Goal: Task Accomplishment & Management: Use online tool/utility

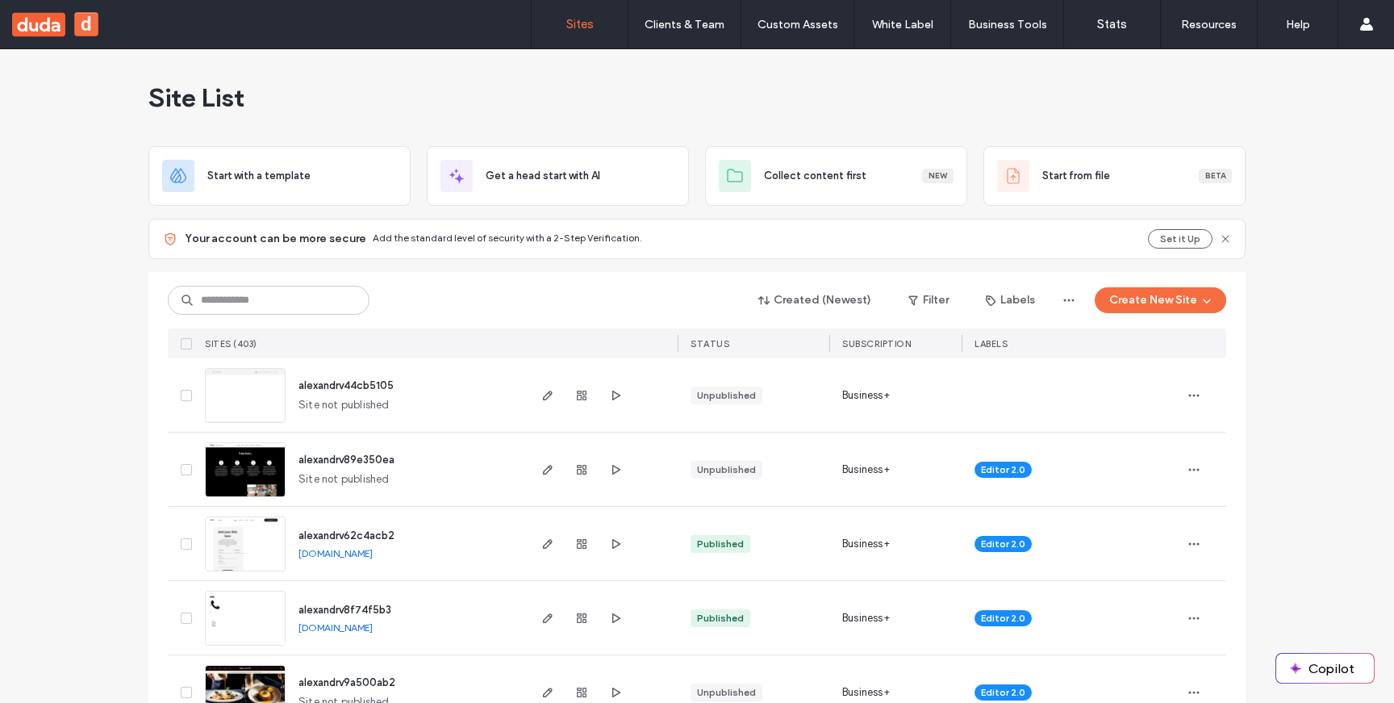
click at [470, 102] on div "Site List" at bounding box center [696, 97] width 1097 height 97
click at [541, 544] on icon "button" at bounding box center [547, 543] width 13 height 13
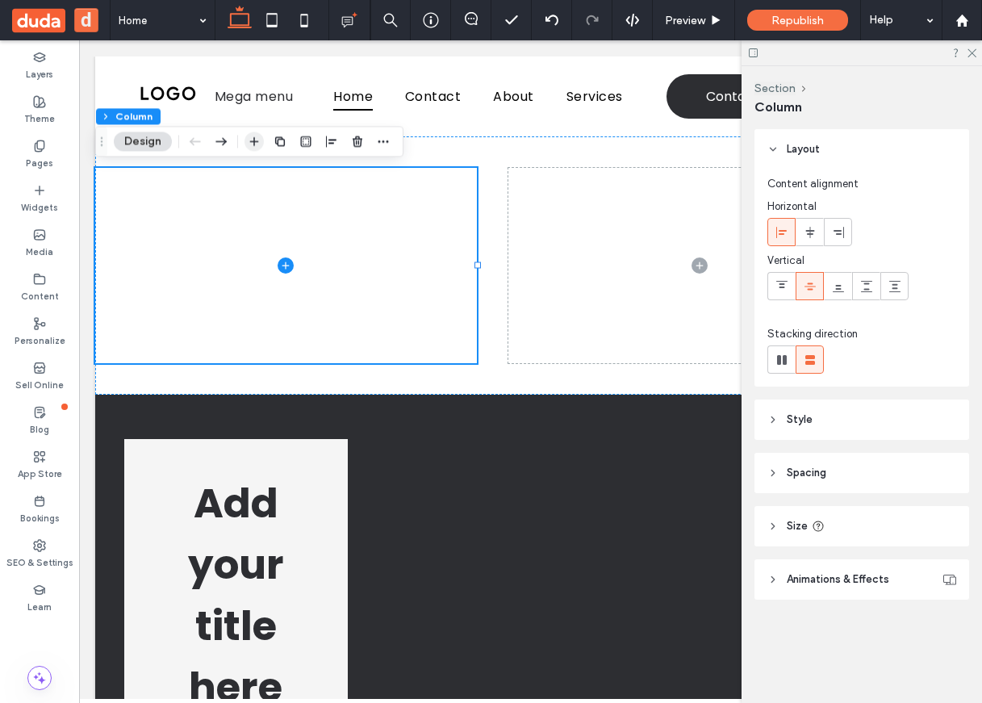
click at [256, 138] on icon "button" at bounding box center [254, 141] width 13 height 13
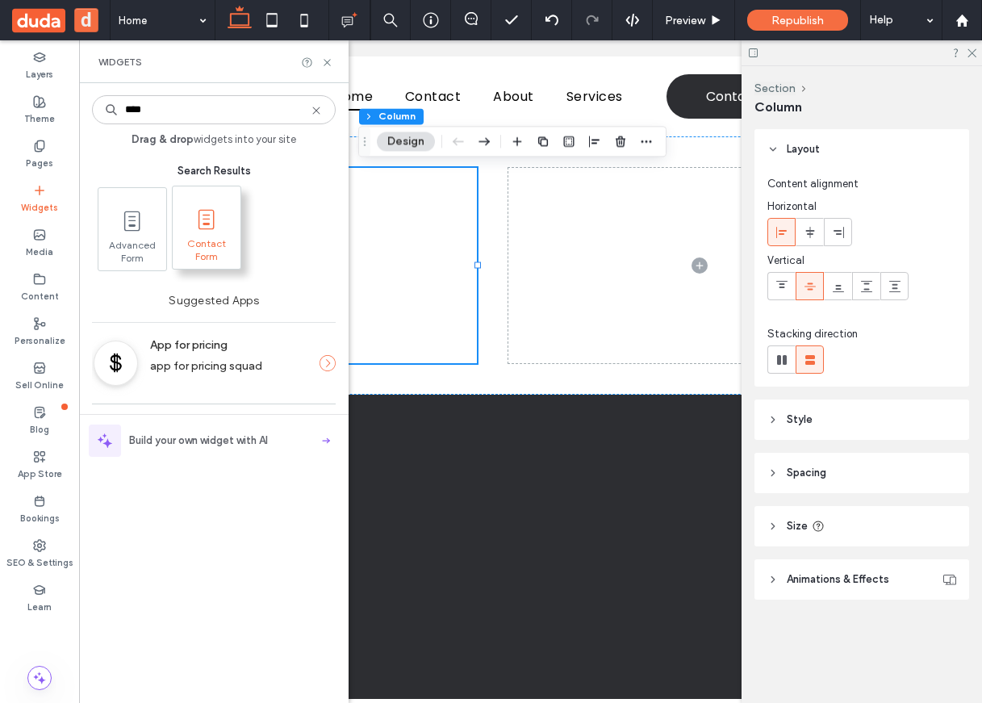
type input "****"
click at [204, 226] on icon at bounding box center [207, 220] width 26 height 26
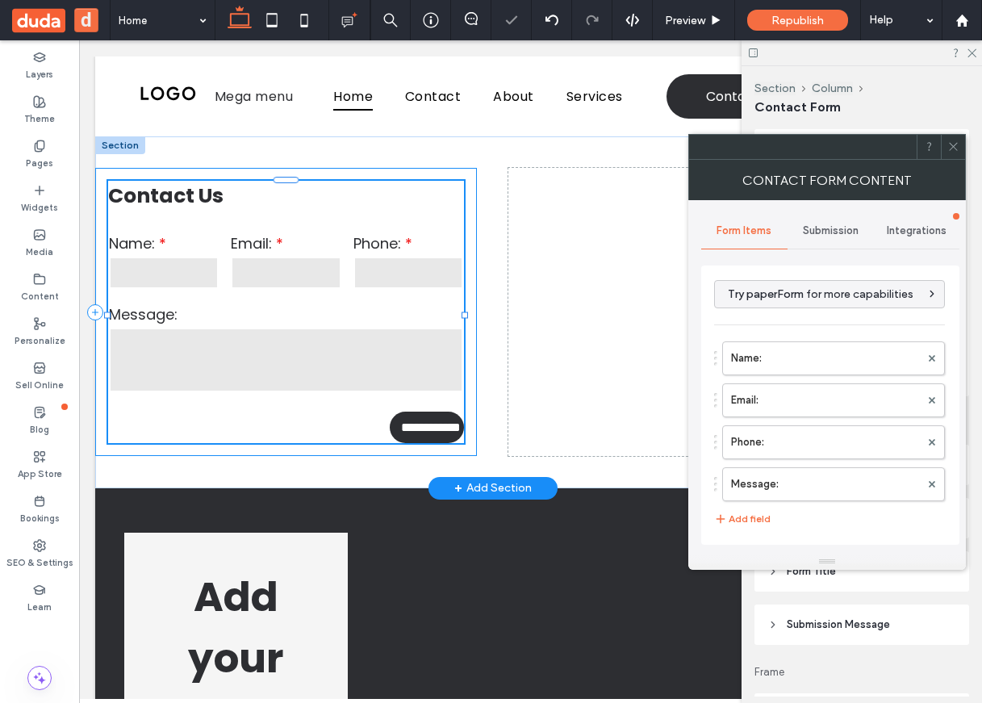
type input "**********"
type input "*"
type input "***"
type input "*"
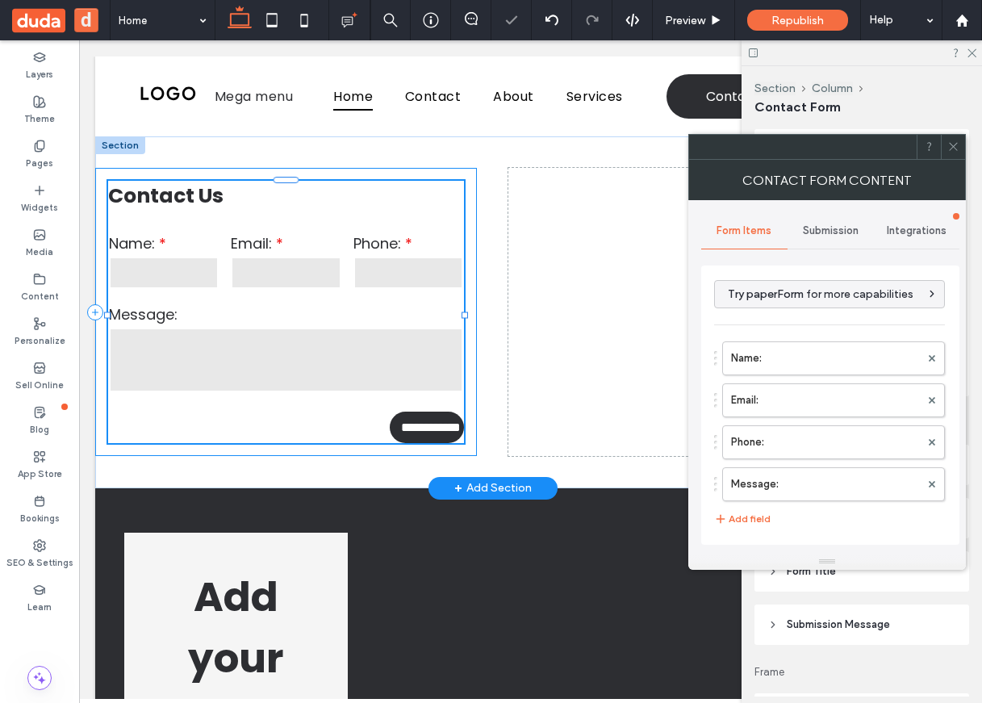
type input "***"
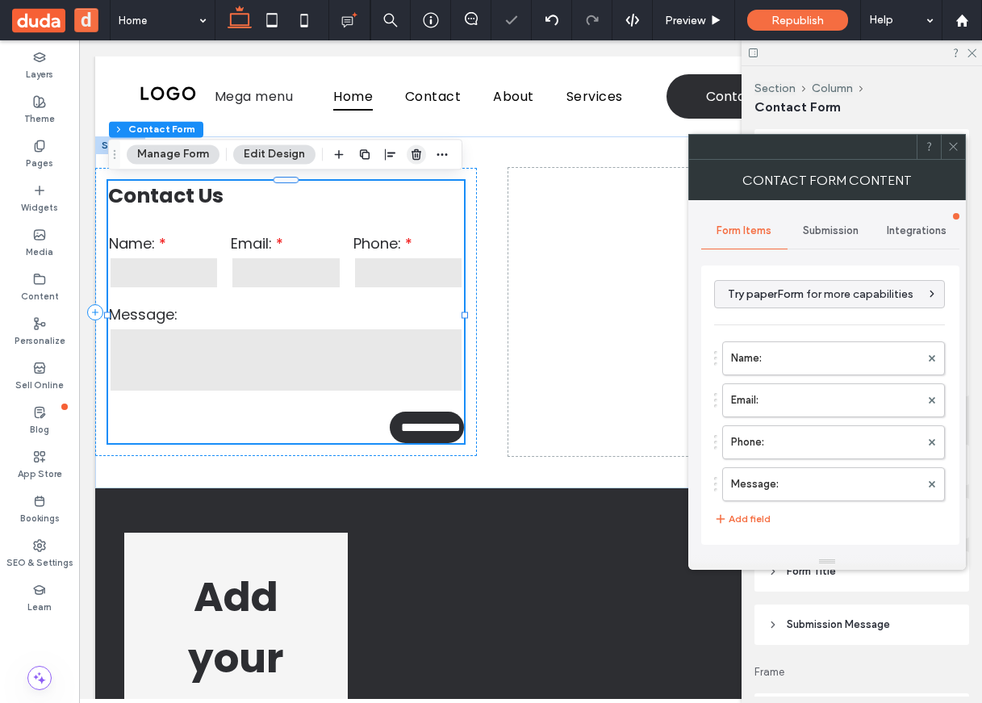
click at [415, 157] on icon "button" at bounding box center [416, 154] width 13 height 13
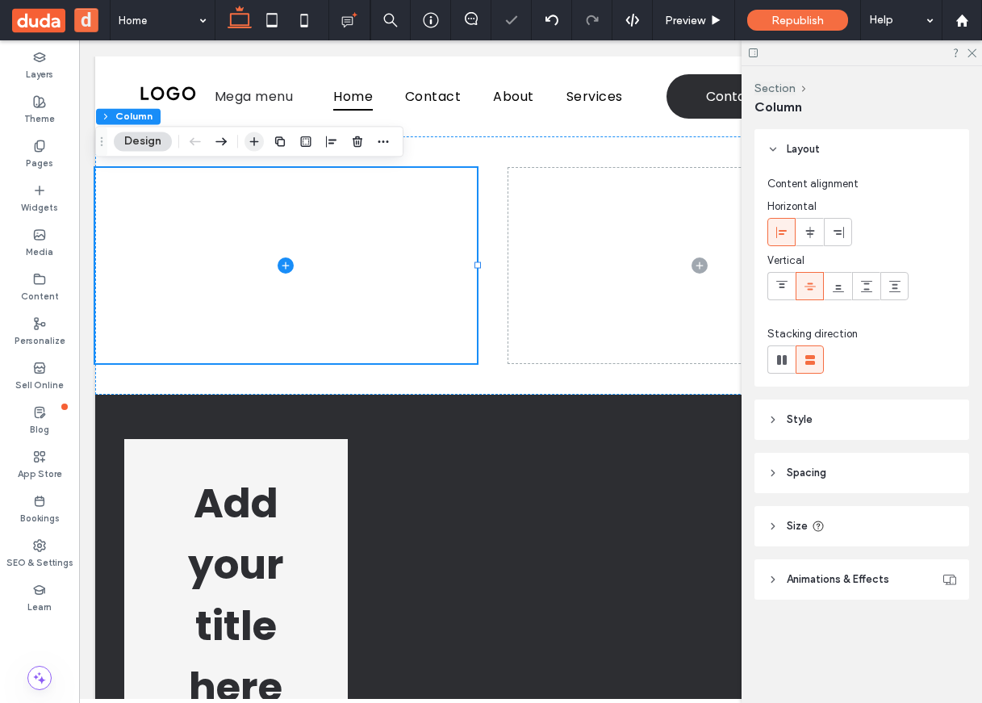
click at [251, 137] on icon "button" at bounding box center [254, 141] width 13 height 13
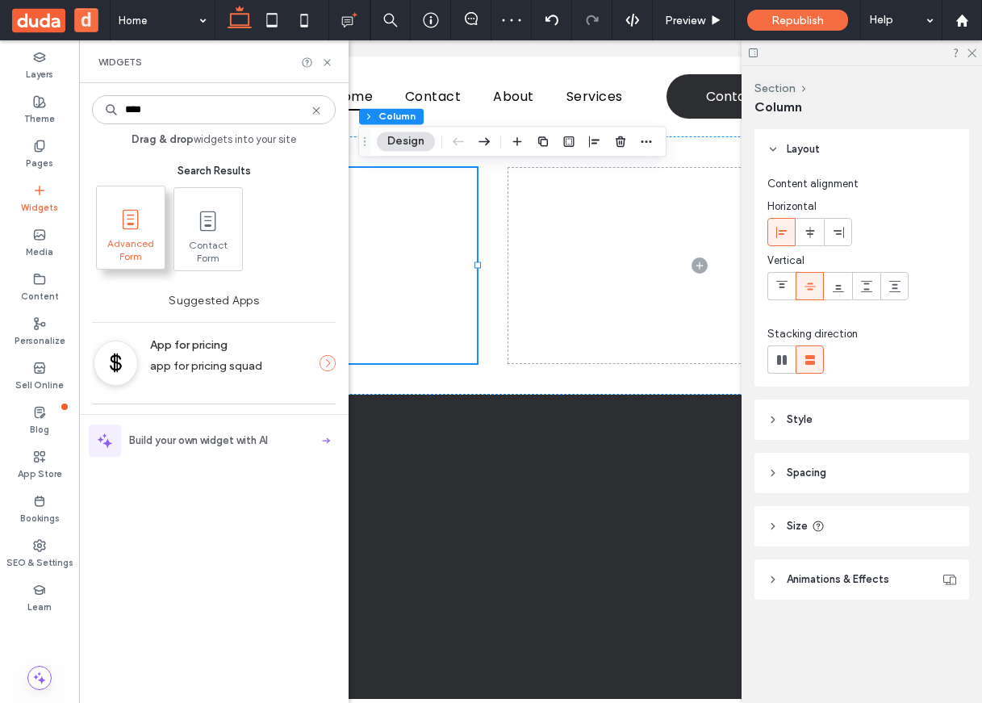
type input "****"
click at [140, 223] on icon at bounding box center [131, 220] width 26 height 26
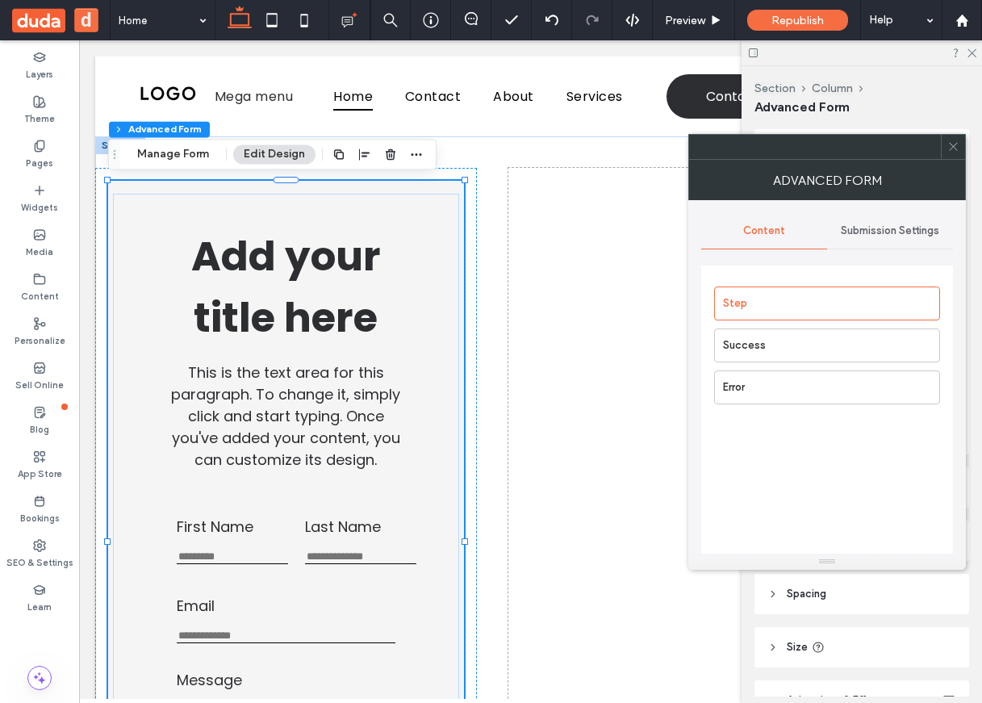
click at [951, 143] on icon at bounding box center [953, 146] width 12 height 12
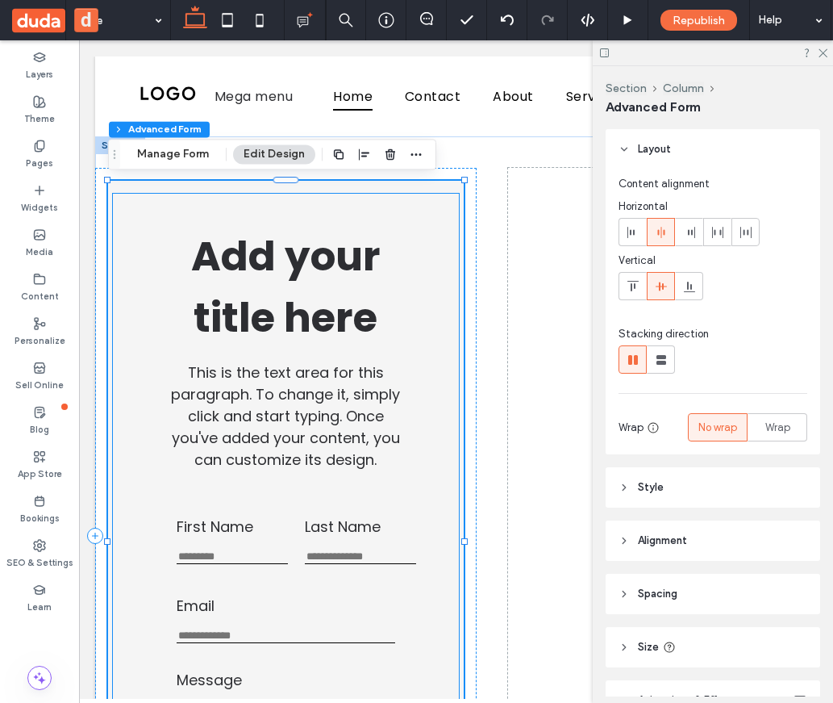
click at [395, 228] on h1 "Add your title here" at bounding box center [286, 287] width 279 height 123
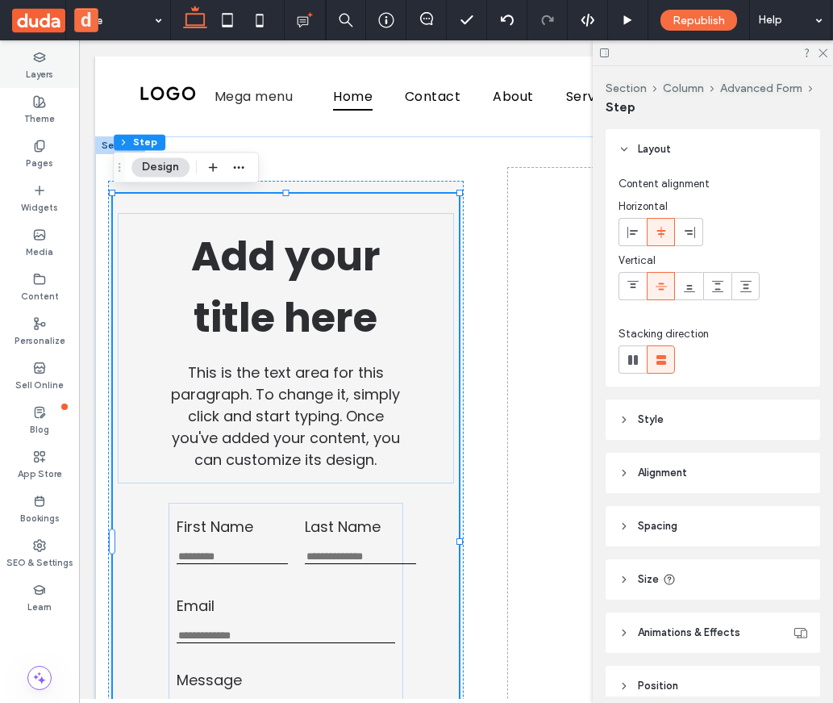
click at [35, 76] on label "Layers" at bounding box center [39, 73] width 27 height 18
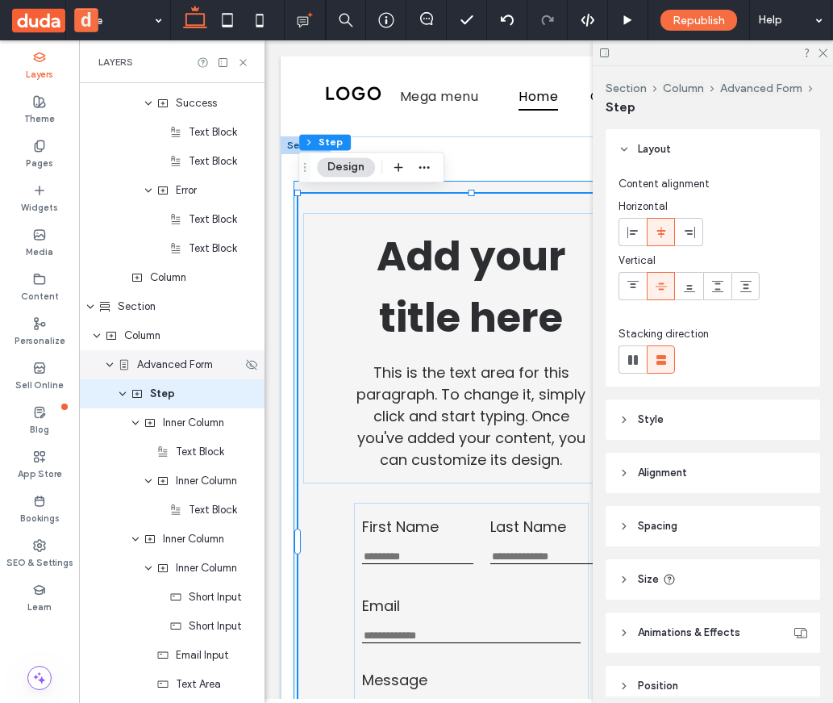
scroll to position [1360, 0]
click at [169, 397] on span "Step" at bounding box center [162, 393] width 25 height 16
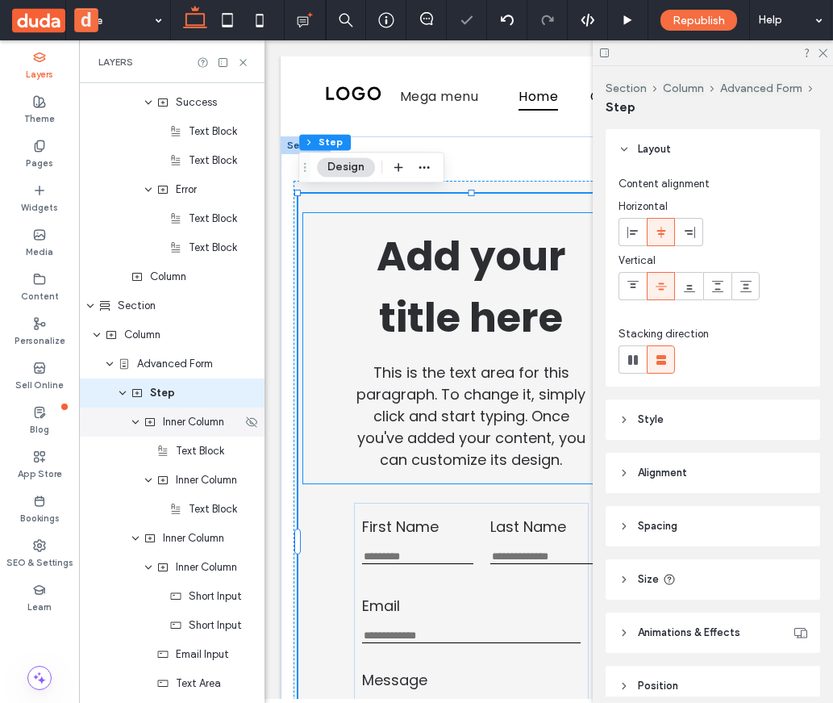
click at [170, 425] on span "Inner Column" at bounding box center [193, 422] width 61 height 16
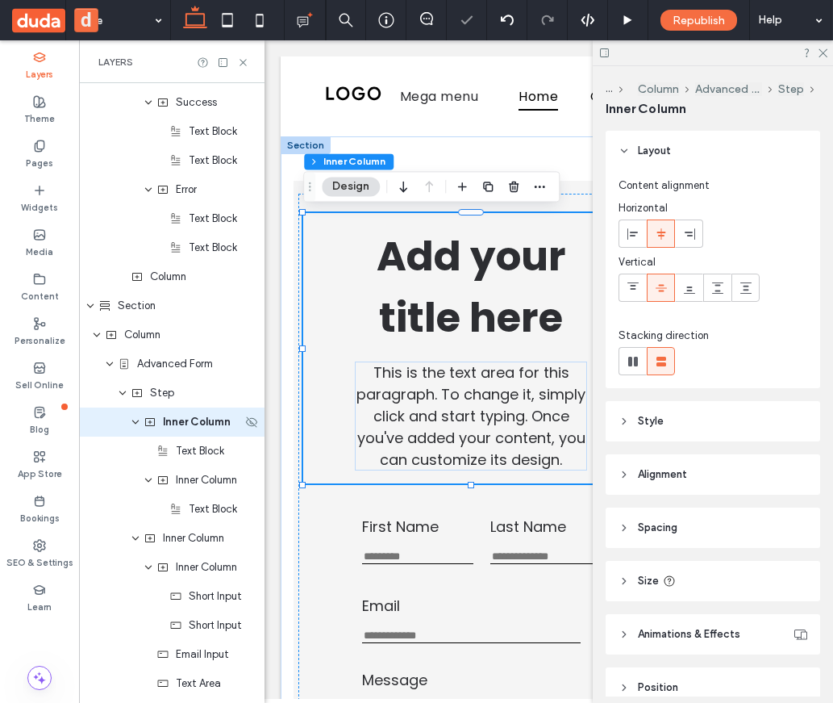
scroll to position [1389, 0]
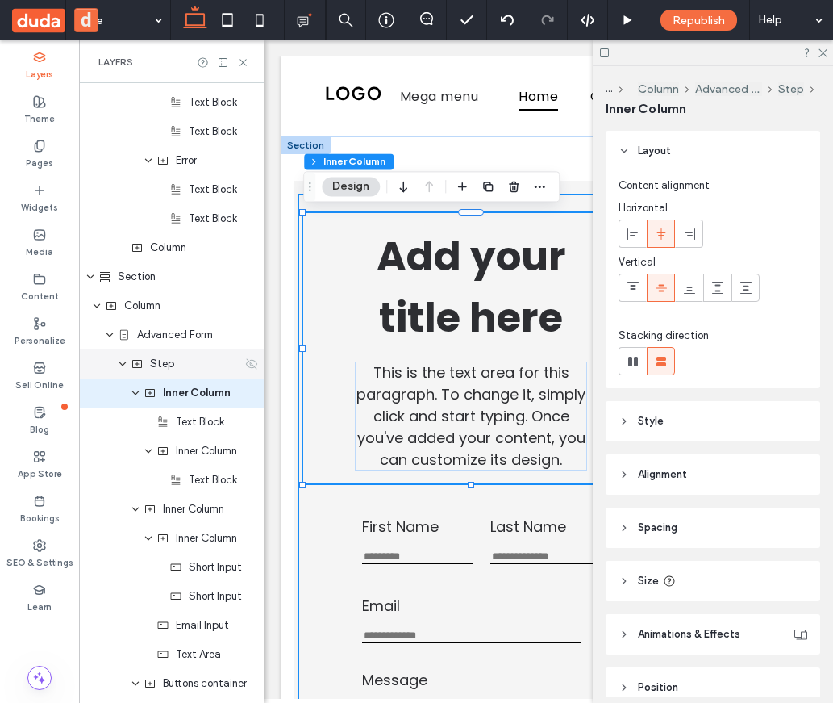
click at [179, 374] on div "Step" at bounding box center [172, 363] width 186 height 29
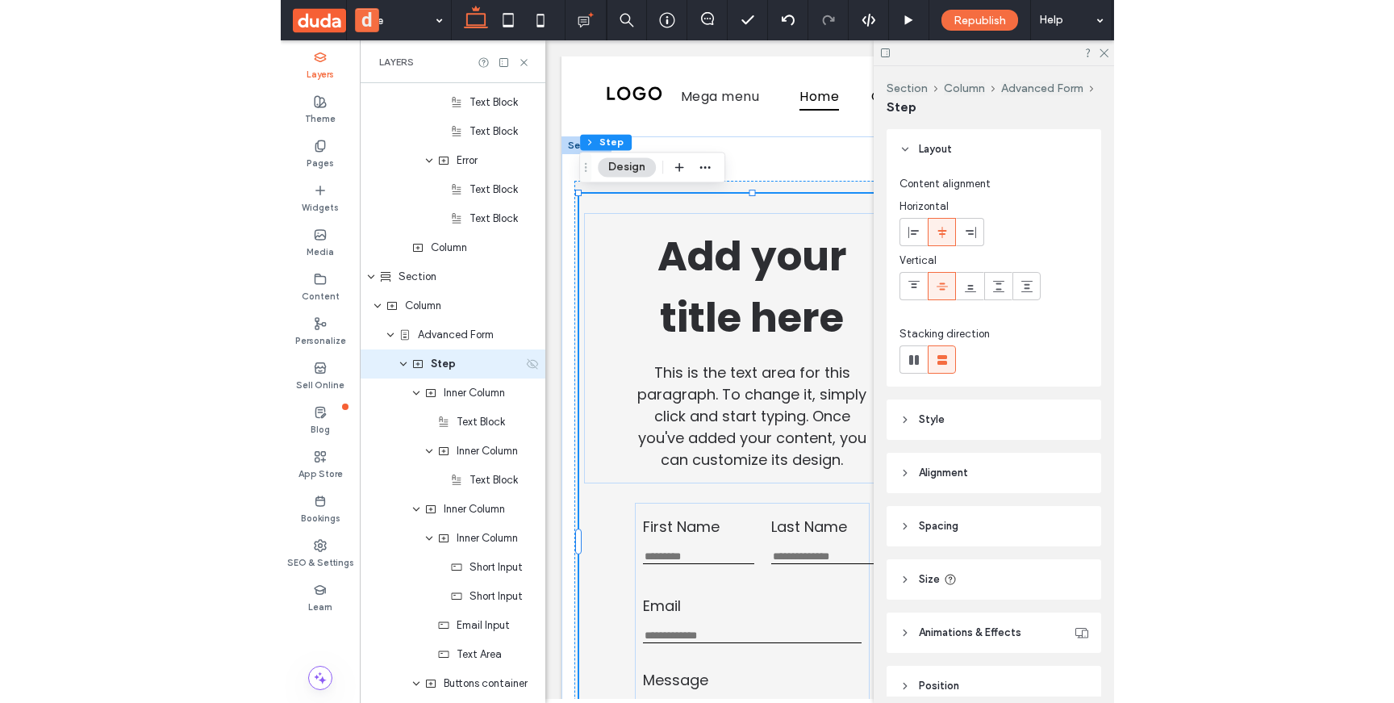
scroll to position [1360, 0]
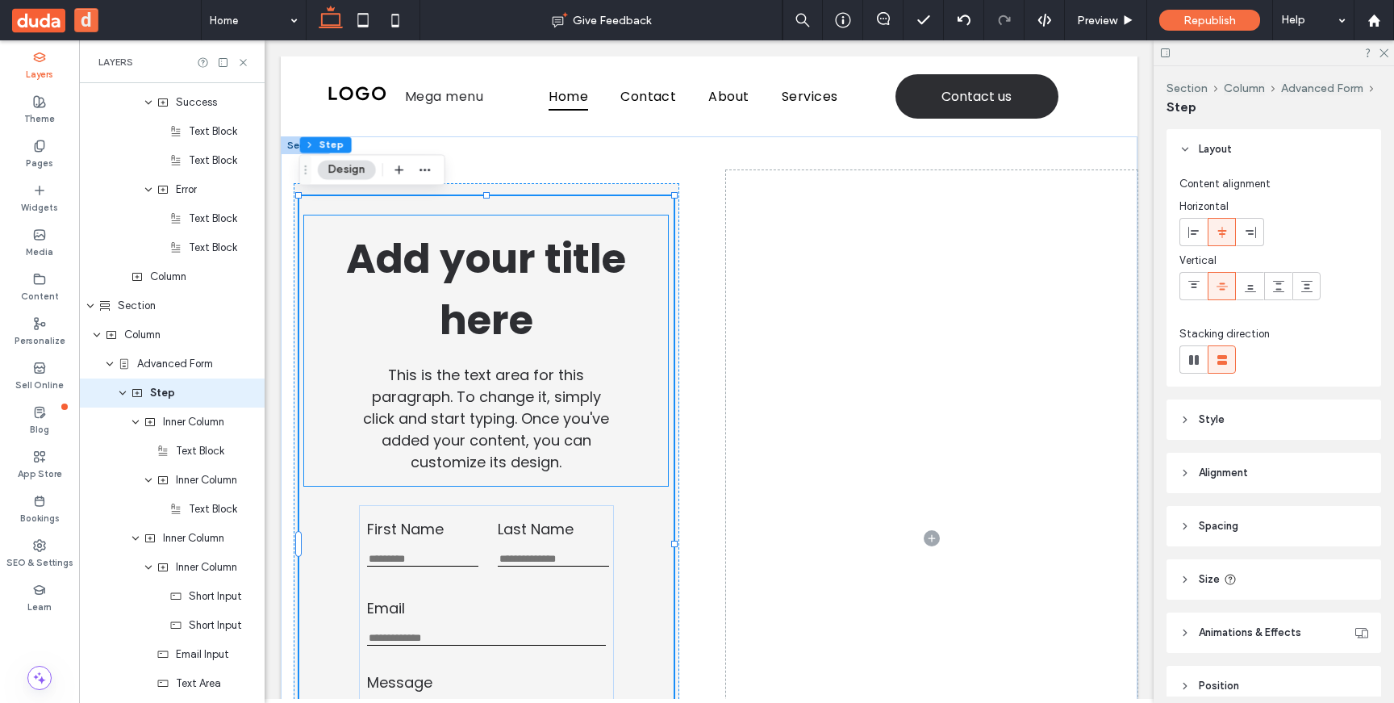
click at [545, 228] on h1 "Add your title here" at bounding box center [486, 289] width 304 height 123
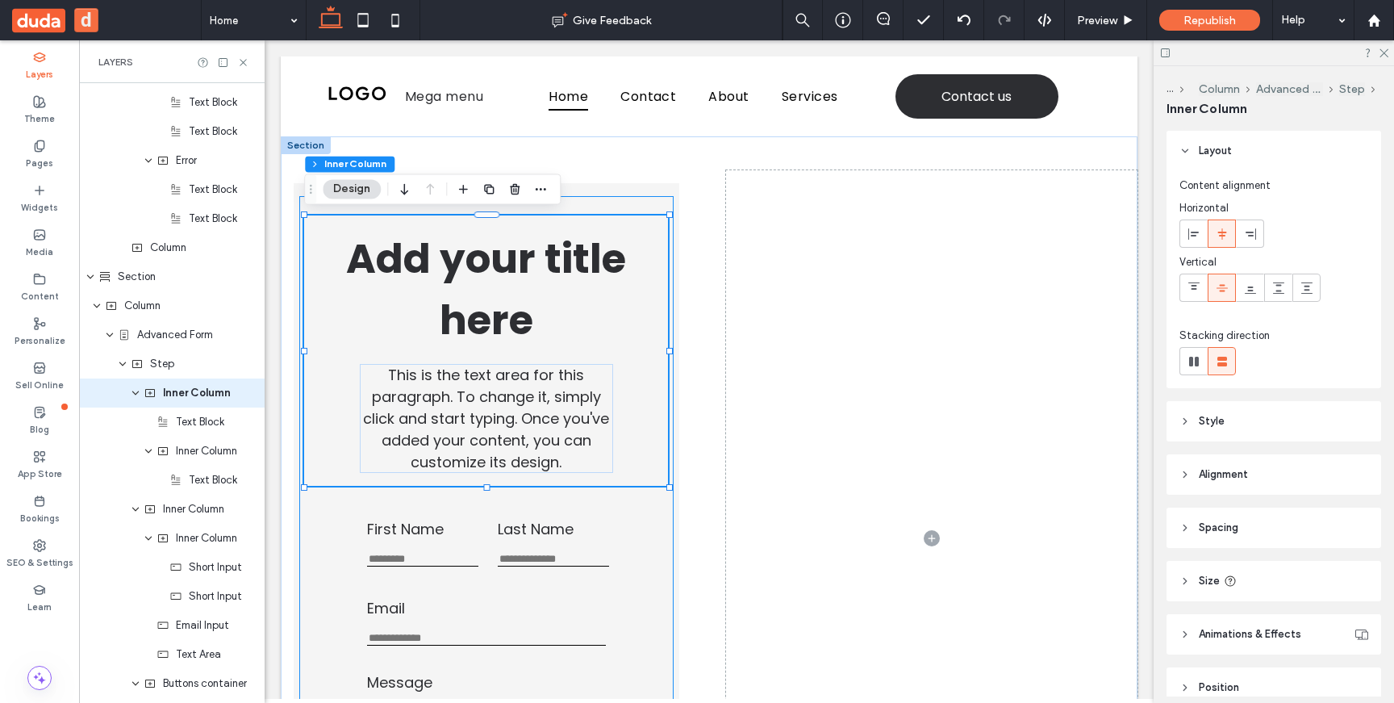
click at [587, 207] on div "Add your title here This is the text area for this paragraph. To change it, sim…" at bounding box center [486, 538] width 374 height 684
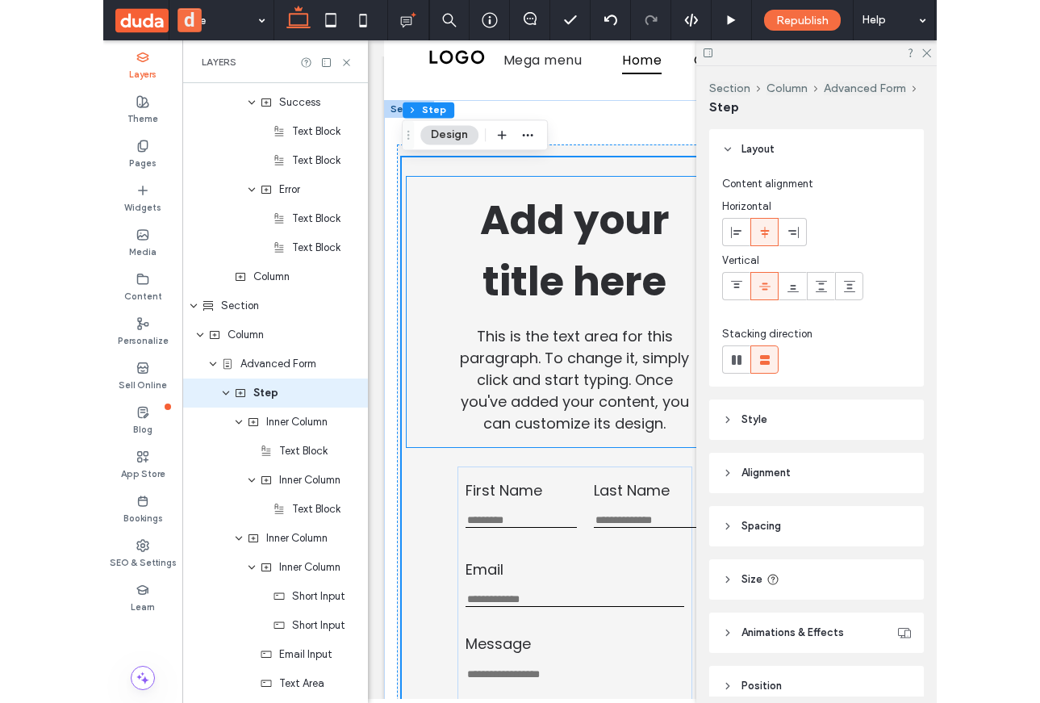
scroll to position [40, 0]
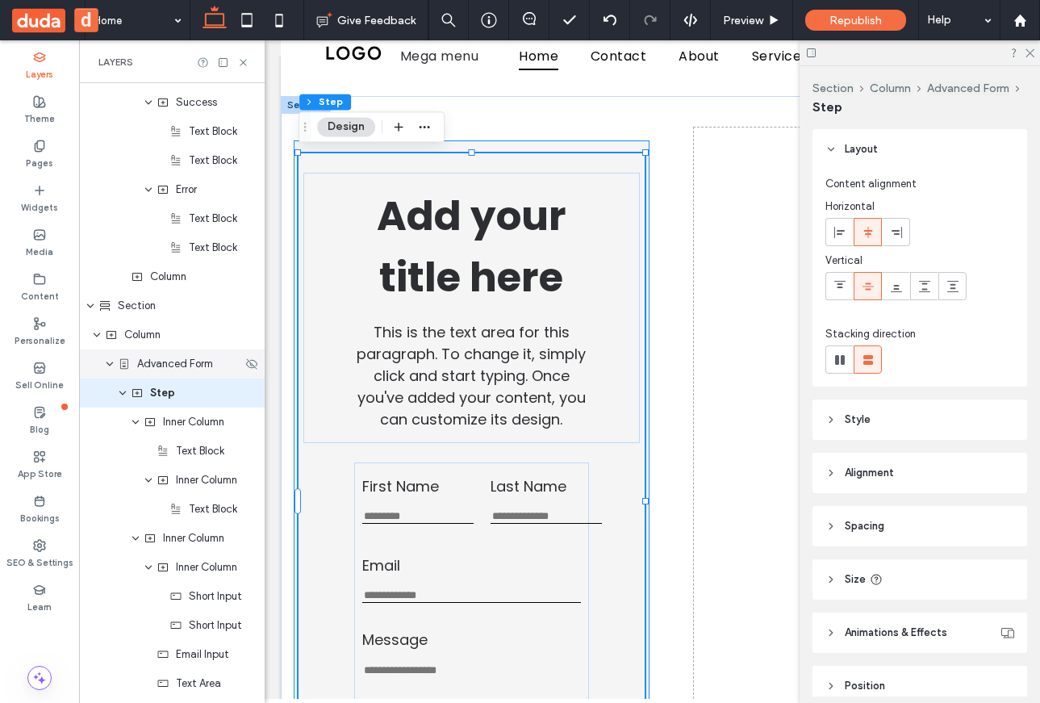
click at [152, 367] on span "Advanced Form" at bounding box center [175, 364] width 76 height 16
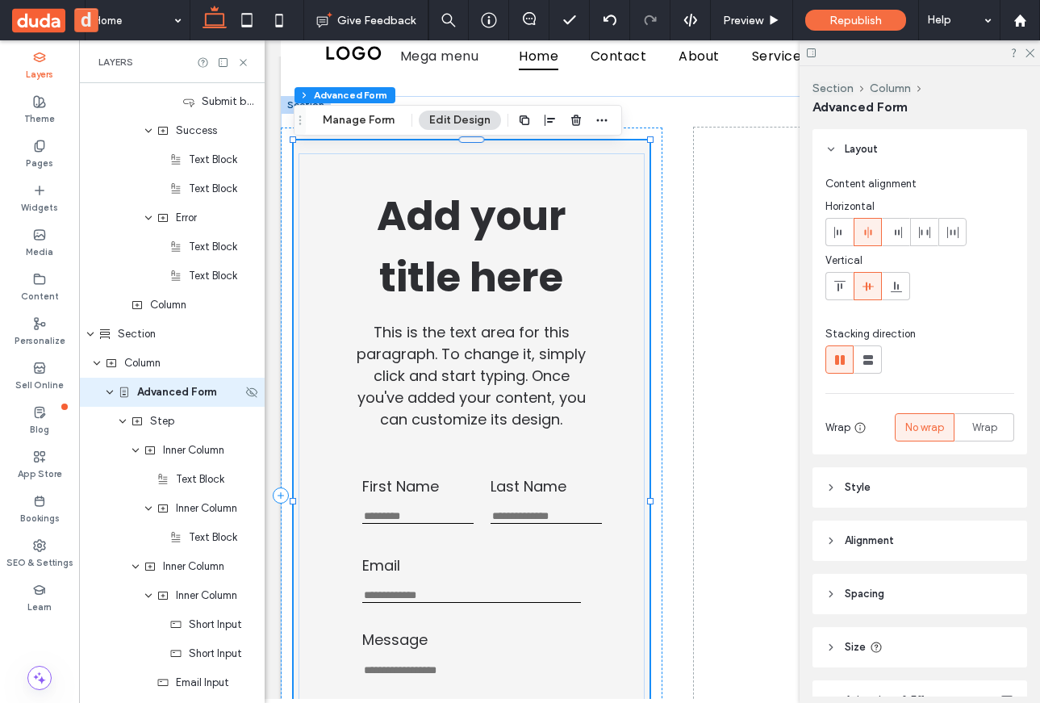
scroll to position [1331, 0]
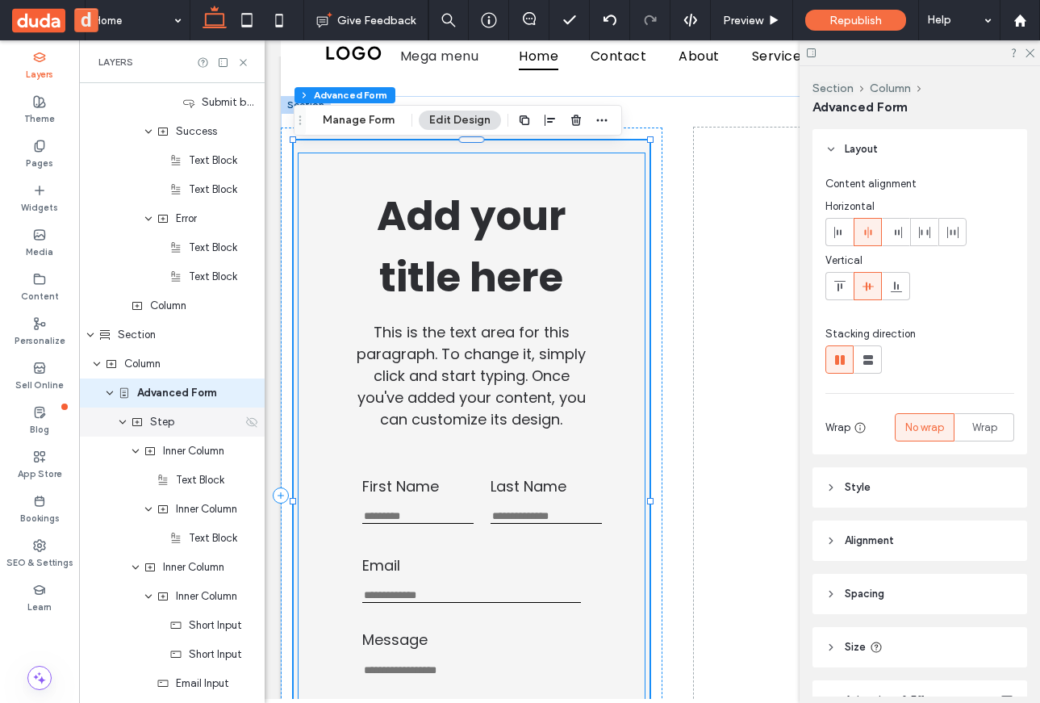
click at [160, 431] on div "Step" at bounding box center [172, 421] width 186 height 29
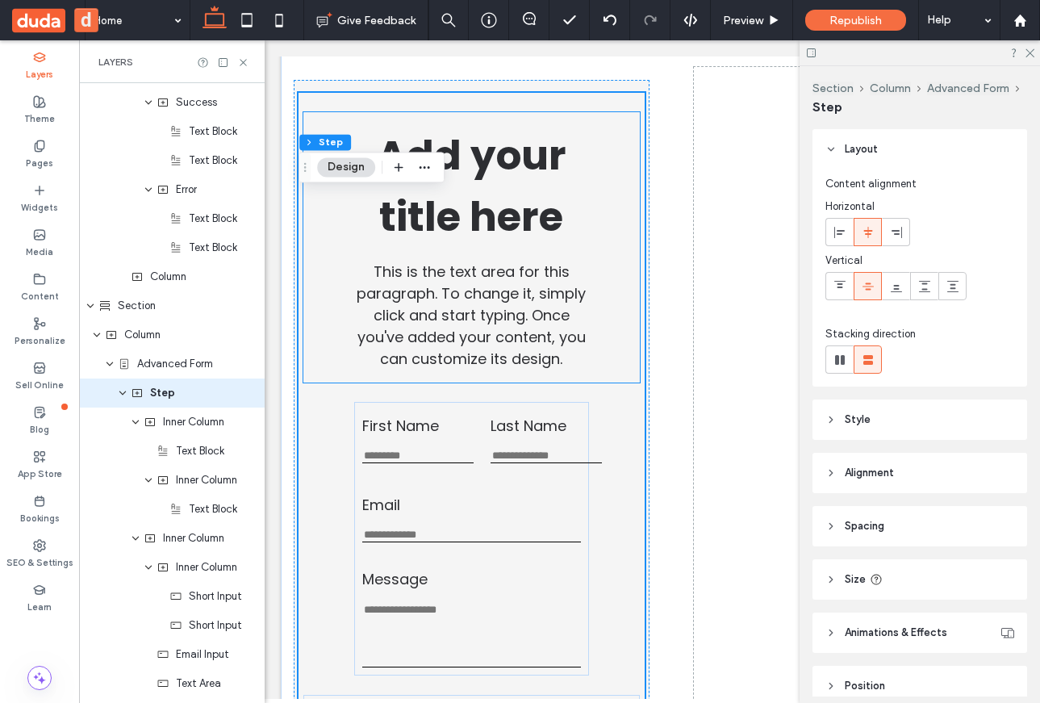
scroll to position [116, 0]
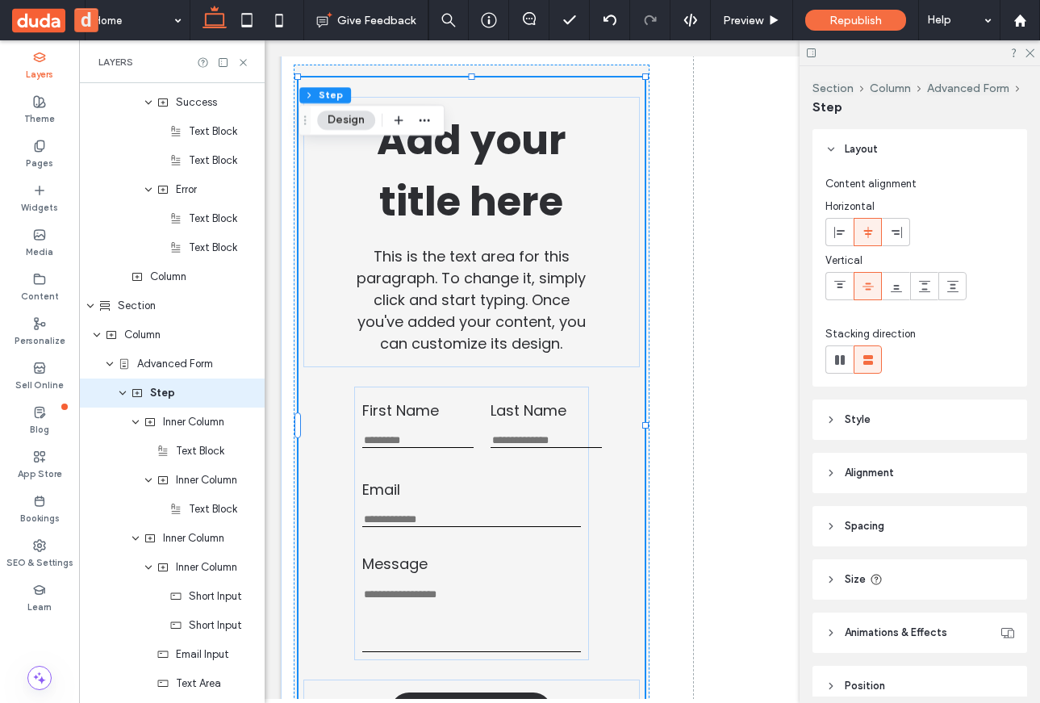
click at [334, 445] on div "Add your title here This is the text area for this paragraph. To change it, sim…" at bounding box center [472, 419] width 346 height 684
click at [390, 418] on label "First Name" at bounding box center [417, 410] width 111 height 22
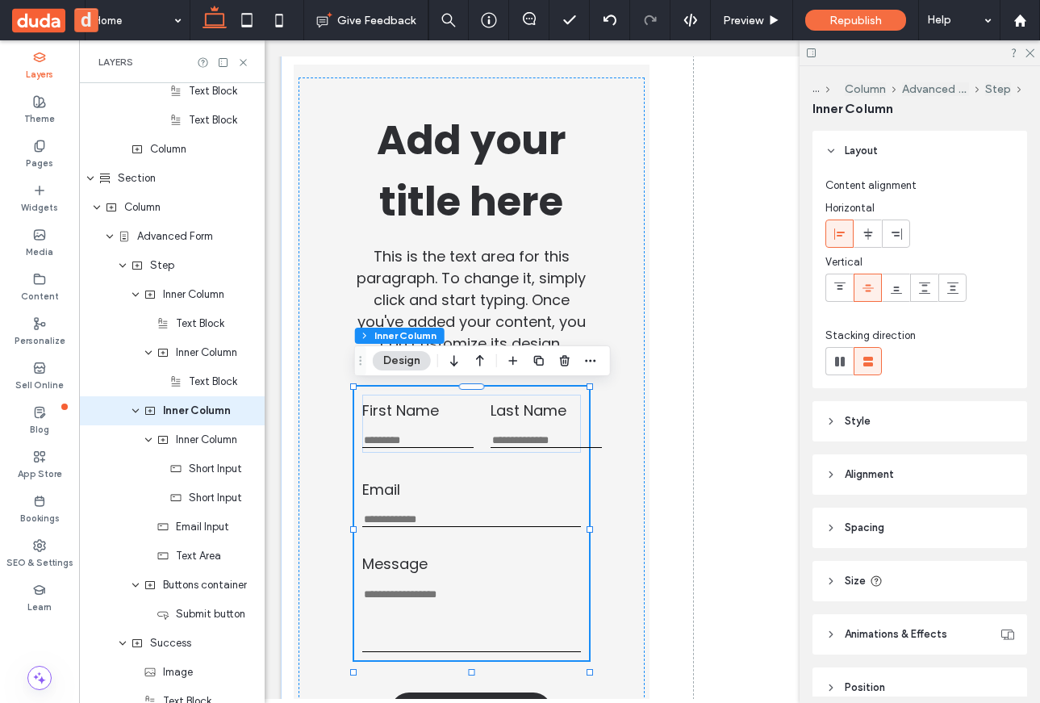
scroll to position [1505, 0]
